Goal: Task Accomplishment & Management: Manage account settings

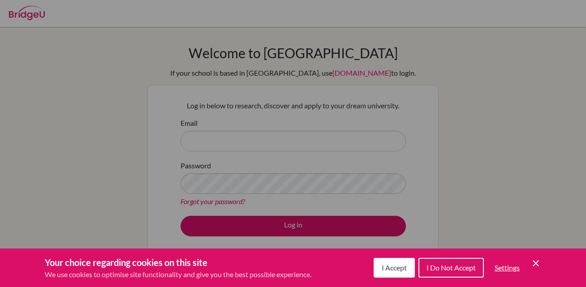
click at [538, 261] on icon "Save and close" at bounding box center [536, 263] width 6 height 6
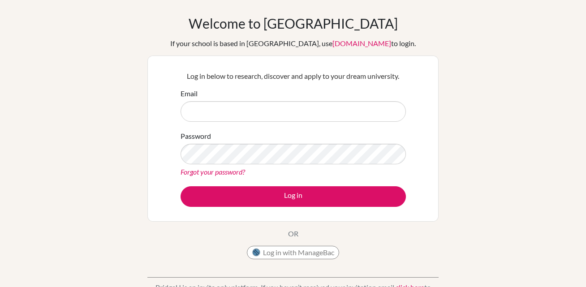
scroll to position [29, 0]
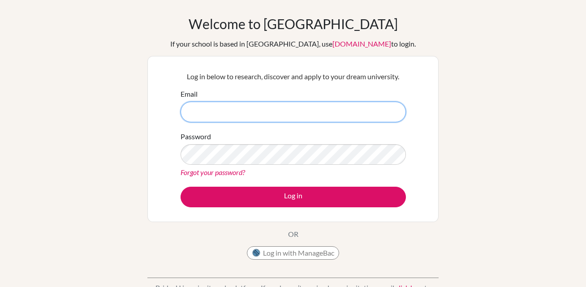
click at [291, 115] on input "Email" at bounding box center [293, 112] width 225 height 21
type input "l"
type input "o"
type input "[EMAIL_ADDRESS][DOMAIN_NAME]"
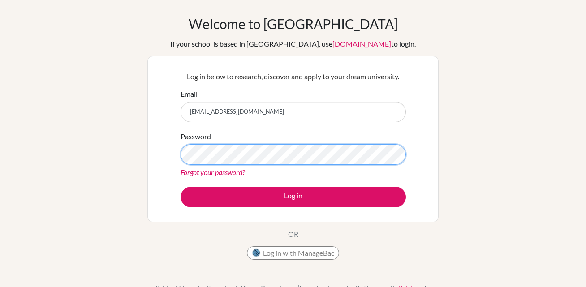
click at [181, 187] on button "Log in" at bounding box center [293, 197] width 225 height 21
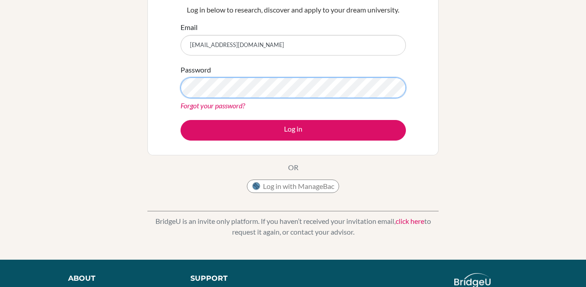
scroll to position [95, 0]
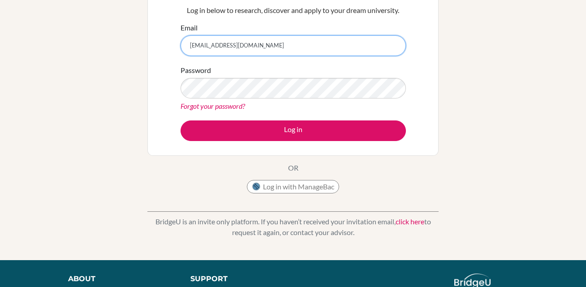
click at [316, 37] on input "[EMAIL_ADDRESS][DOMAIN_NAME]" at bounding box center [293, 45] width 225 height 21
click at [317, 43] on input "[EMAIL_ADDRESS][DOMAIN_NAME]" at bounding box center [293, 45] width 225 height 21
click at [318, 44] on input "[EMAIL_ADDRESS][DOMAIN_NAME]" at bounding box center [293, 45] width 225 height 21
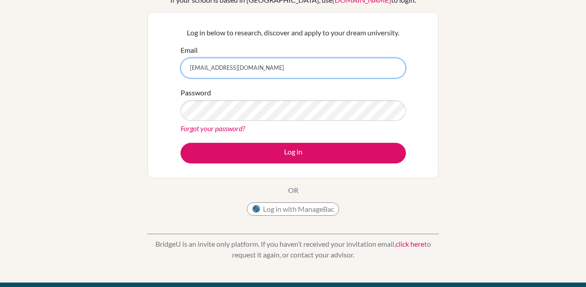
scroll to position [55, 0]
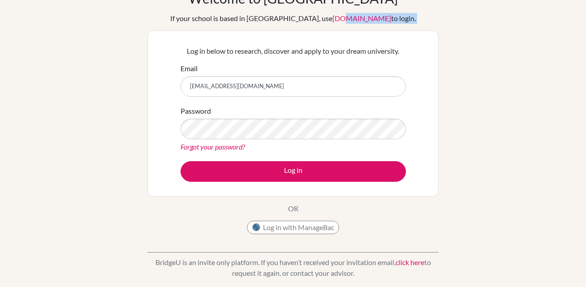
drag, startPoint x: 318, startPoint y: 44, endPoint x: 307, endPoint y: 20, distance: 26.7
click at [311, 20] on div "Welcome to [GEOGRAPHIC_DATA] If your school is based in [GEOGRAPHIC_DATA], use …" at bounding box center [292, 114] width 291 height 249
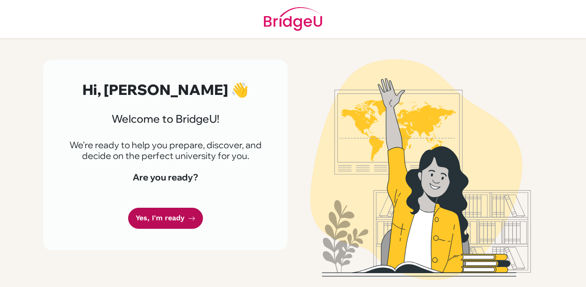
click at [173, 216] on link "Yes, I'm ready" at bounding box center [165, 218] width 75 height 21
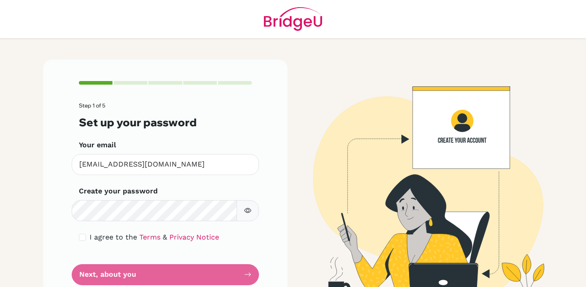
click at [250, 212] on icon "button" at bounding box center [247, 210] width 7 height 5
click at [250, 212] on icon "button" at bounding box center [247, 210] width 7 height 7
click at [136, 276] on form "Step 1 of 5 Set up your password Your email madhavn@my.ofs.edu.sg Invalid email…" at bounding box center [165, 194] width 173 height 182
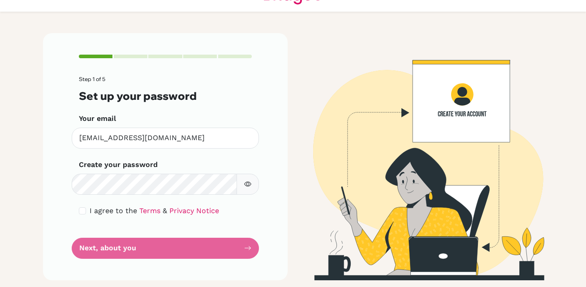
click at [91, 211] on span "I agree to the" at bounding box center [113, 211] width 47 height 9
click at [84, 211] on input "checkbox" at bounding box center [82, 210] width 7 height 7
checkbox input "true"
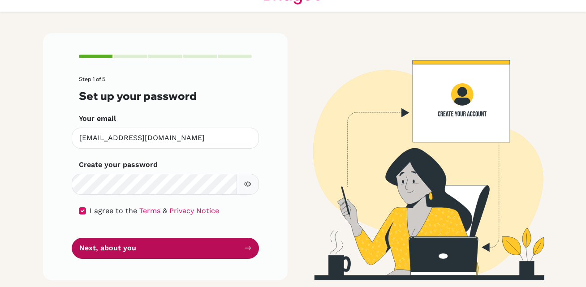
click at [108, 243] on button "Next, about you" at bounding box center [165, 248] width 187 height 21
